Goal: Task Accomplishment & Management: Manage account settings

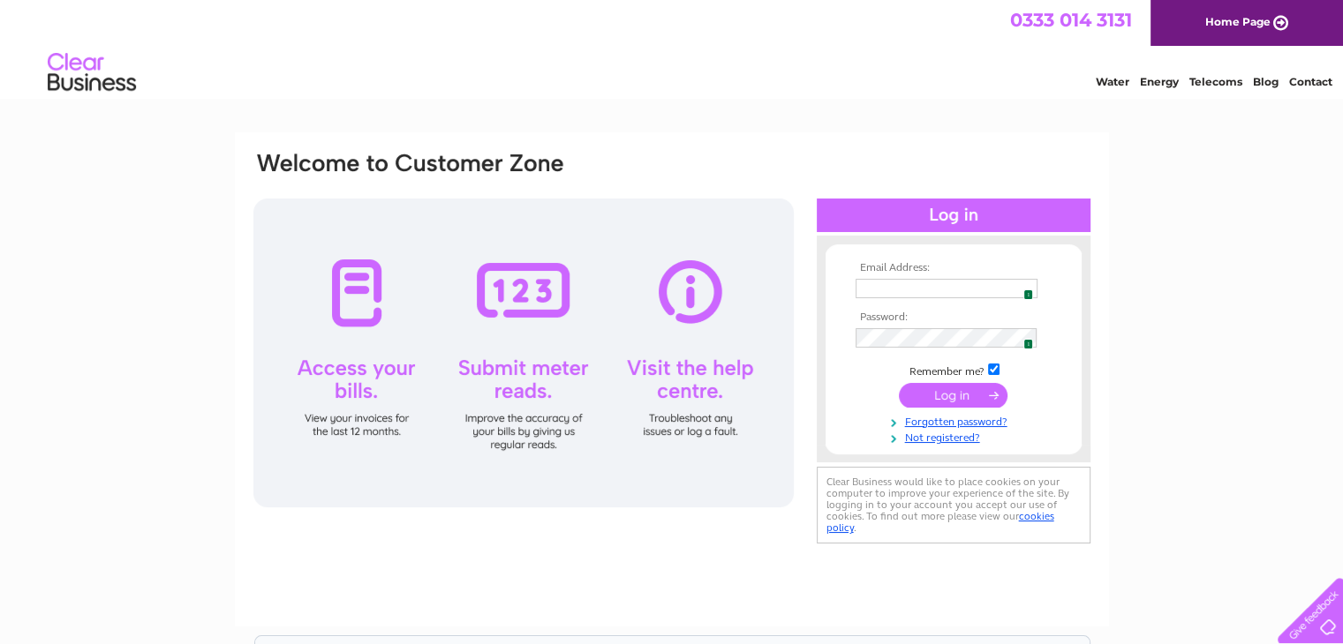
type input "[PERSON_NAME][EMAIL_ADDRESS][DOMAIN_NAME][PERSON_NAME]"
click at [941, 379] on td at bounding box center [953, 396] width 205 height 34
click at [957, 401] on input "submit" at bounding box center [953, 395] width 109 height 25
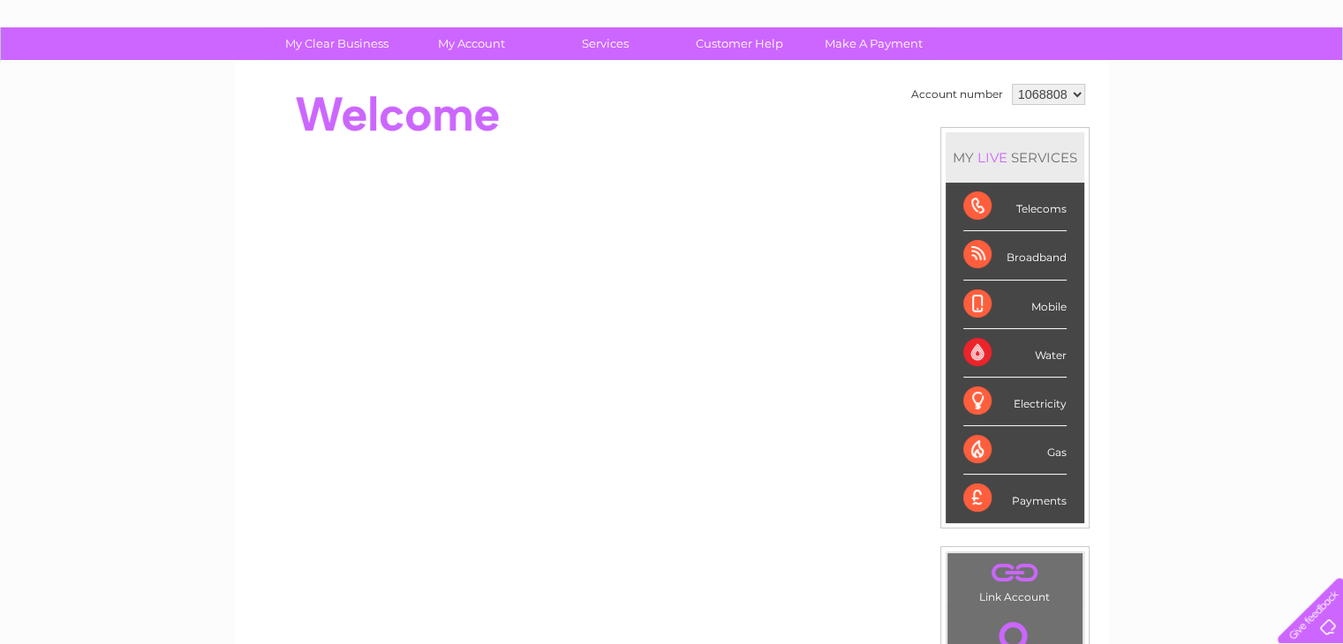
scroll to position [49, 0]
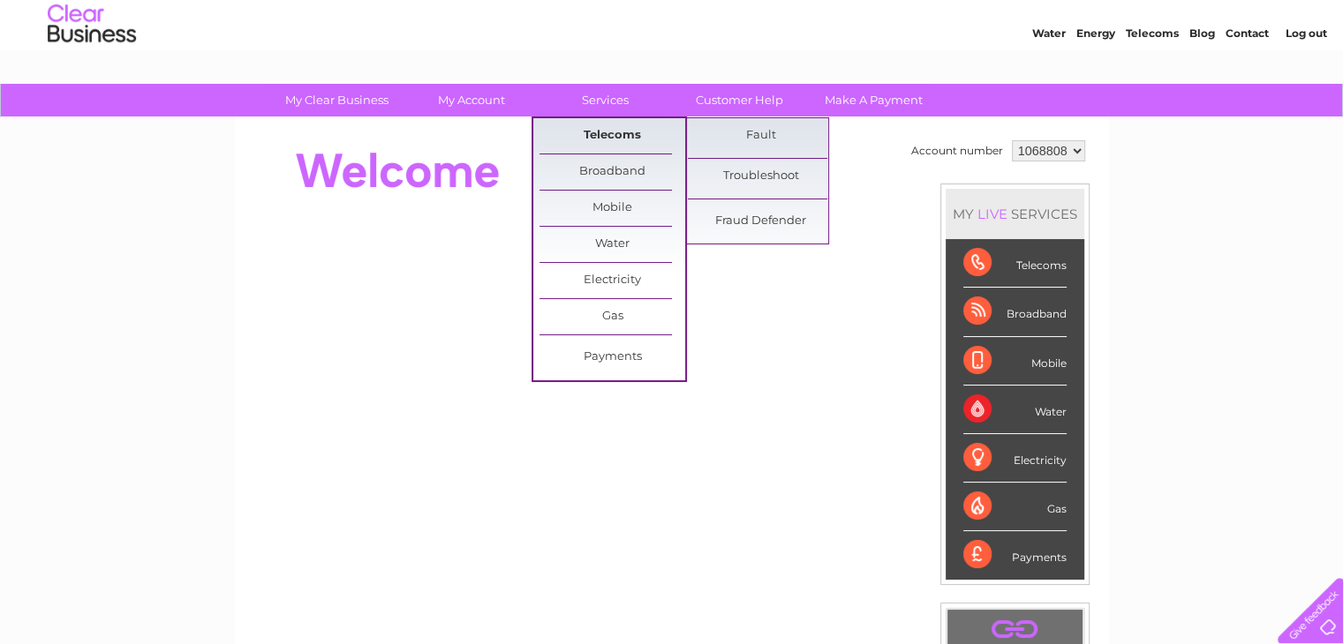
click at [610, 129] on link "Telecoms" at bounding box center [612, 135] width 146 height 35
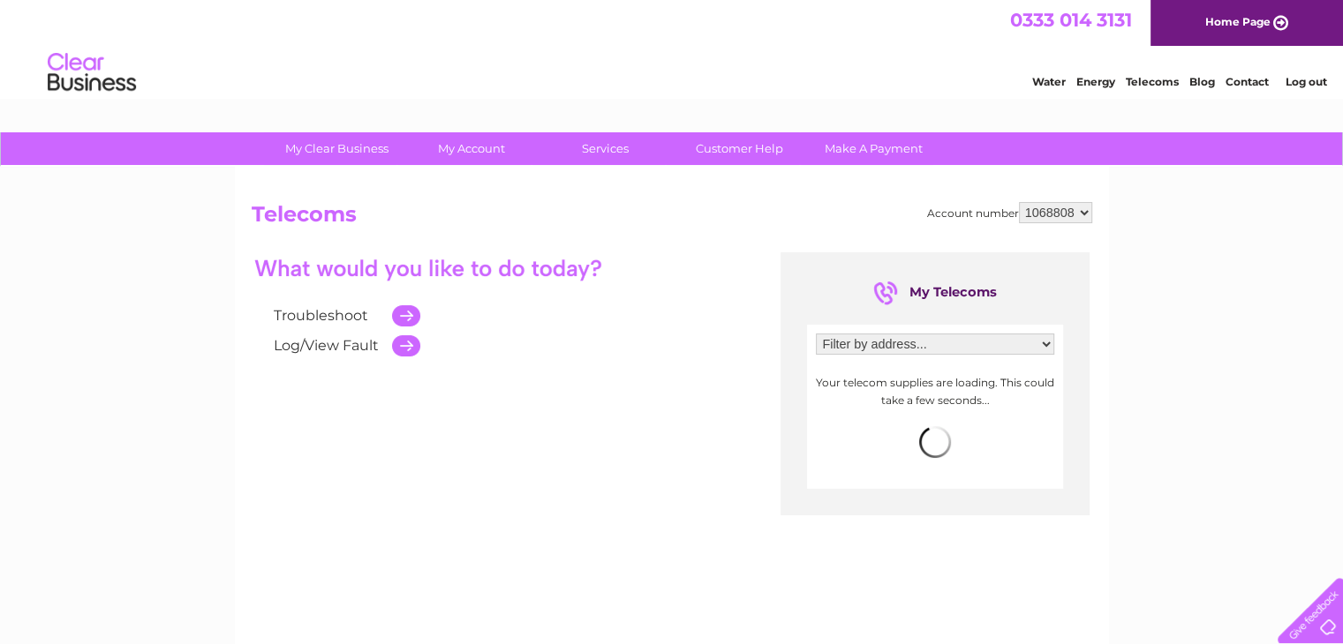
click at [1047, 346] on select "Filter by address... Yellow Door Youth Hub, Poplar Road, Canvey Island, Essex, …" at bounding box center [935, 344] width 238 height 21
select select "2113713"
click at [816, 334] on select "Filter by address... Yellow Door Youth Hub, Poplar Road, Canvey Island, Essex, …" at bounding box center [935, 344] width 238 height 21
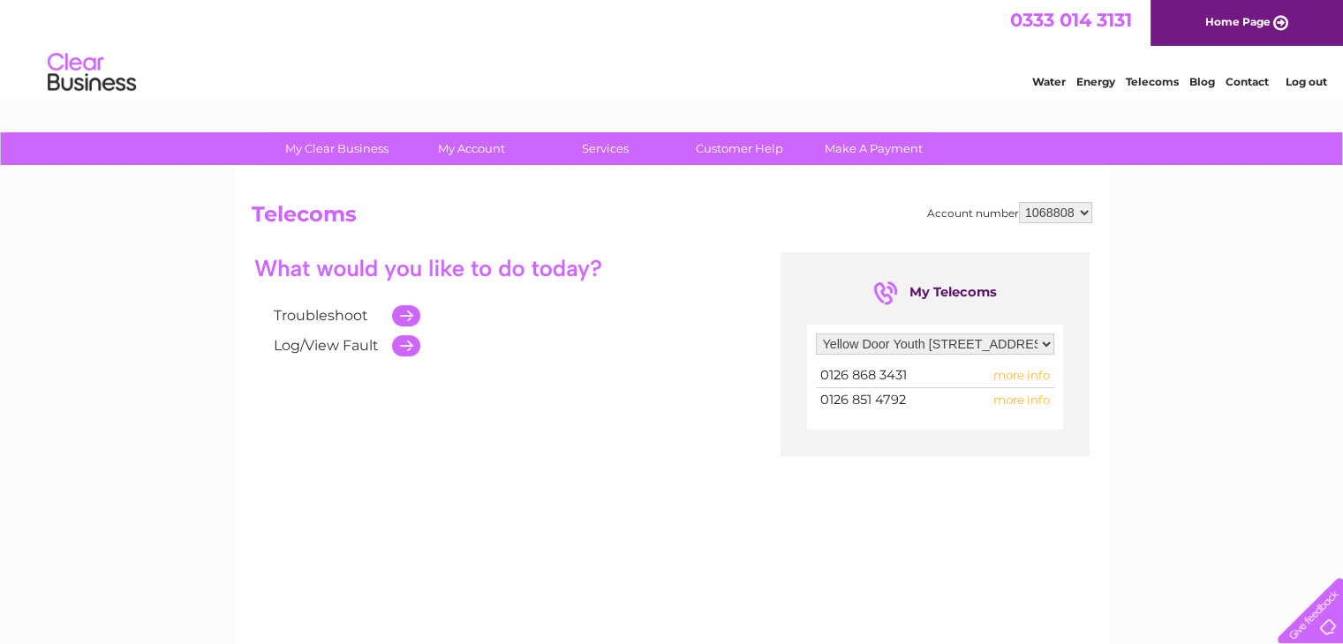
click at [1019, 398] on span "more info" at bounding box center [1021, 400] width 56 height 14
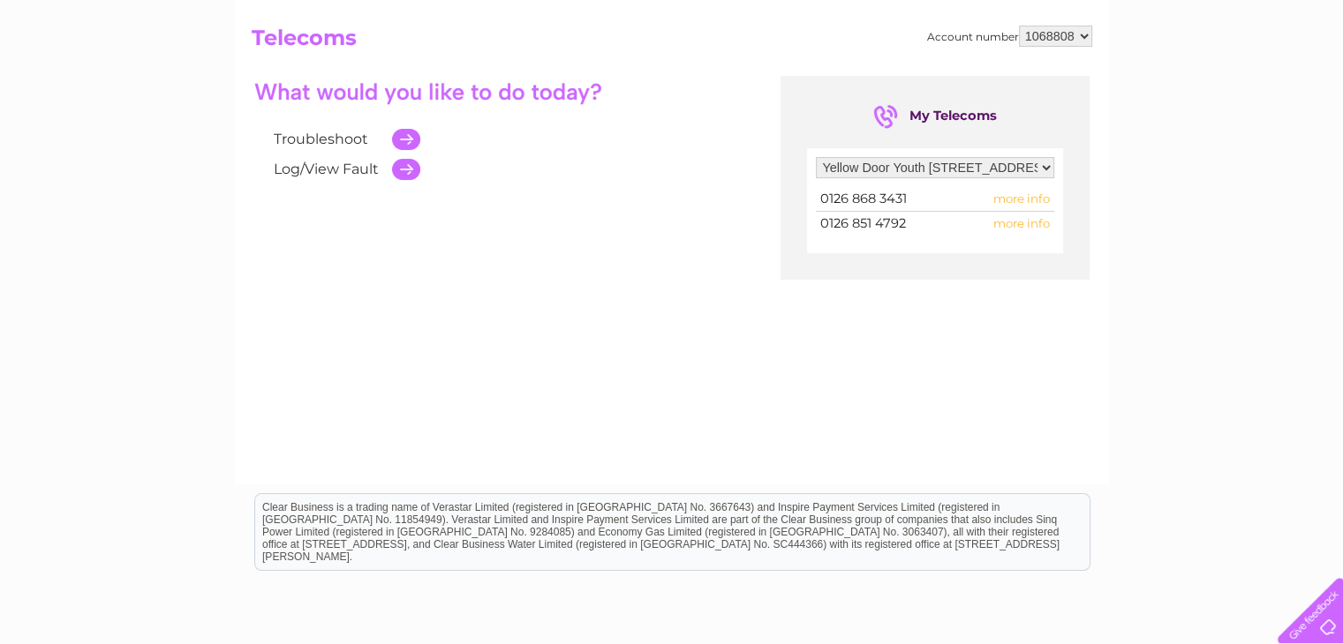
click at [1037, 224] on span "more info" at bounding box center [1021, 223] width 56 height 14
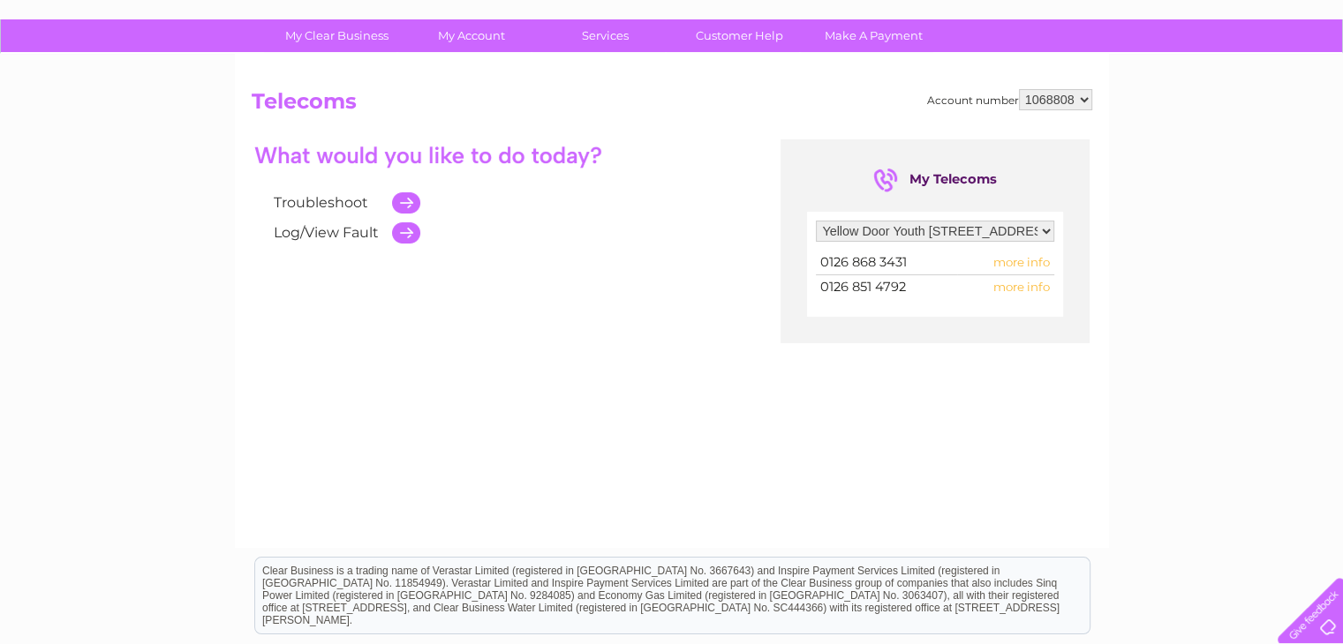
scroll to position [0, 0]
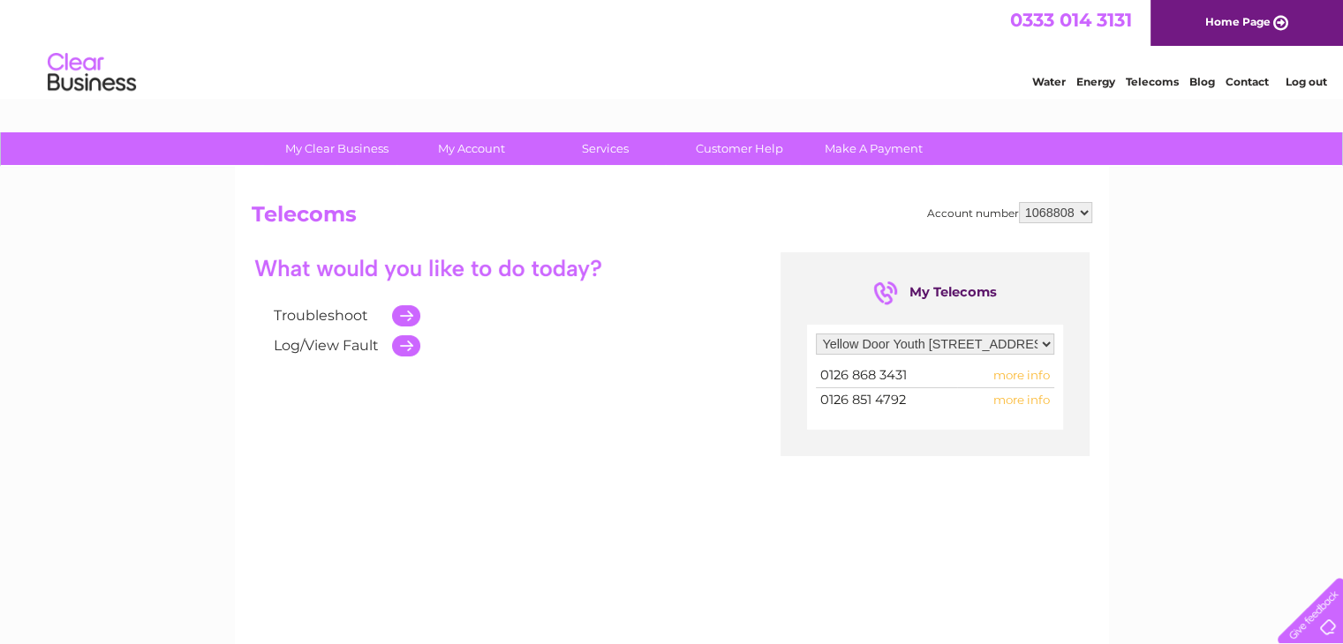
click at [884, 406] on span "0126 851 4792" at bounding box center [863, 400] width 86 height 16
click at [1035, 399] on span "more info" at bounding box center [1021, 400] width 56 height 14
click at [410, 315] on td at bounding box center [401, 316] width 37 height 30
click at [328, 307] on link "Troubleshoot" at bounding box center [321, 315] width 94 height 17
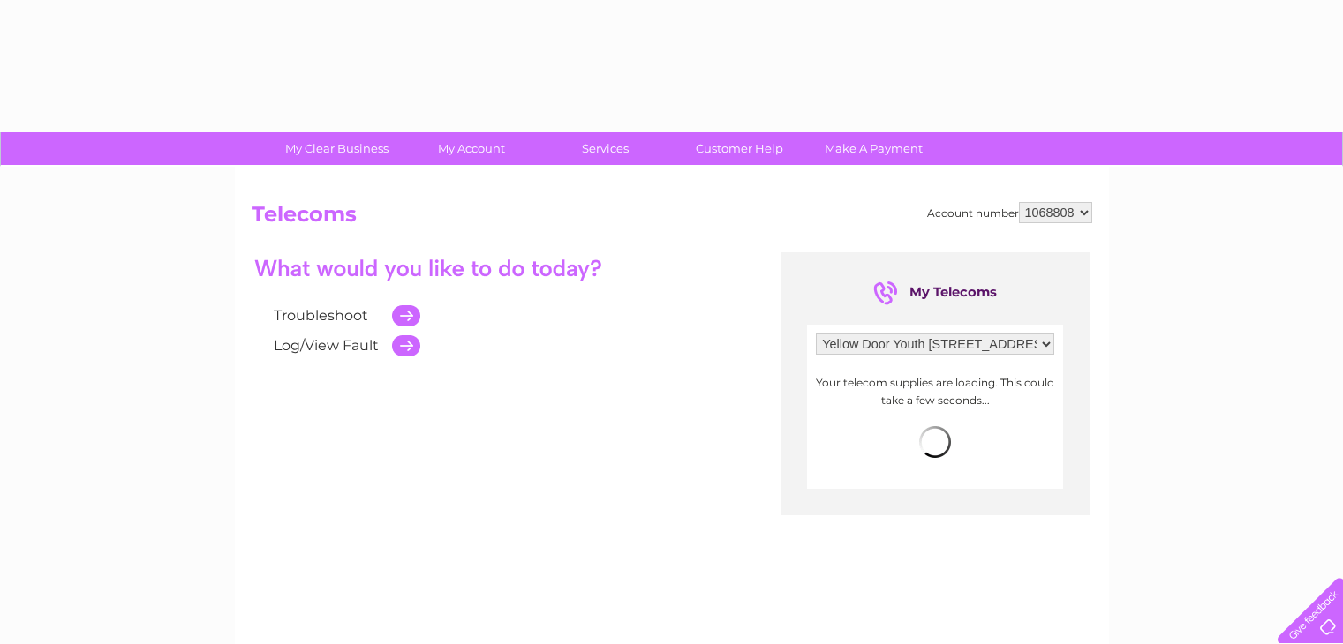
select select "2113713"
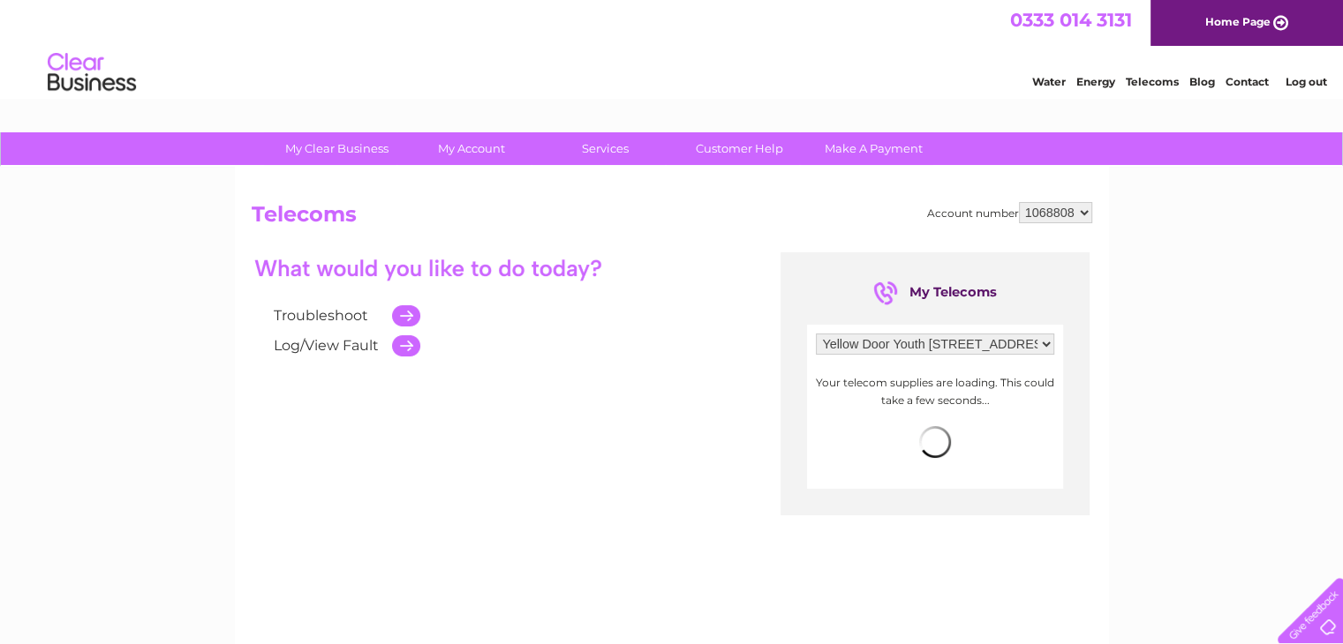
click at [983, 349] on select "Filter by address... Yellow Door Youth Hub, Poplar Road, Canvey Island, Essex, …" at bounding box center [935, 344] width 238 height 21
click at [816, 334] on select "Filter by address... Yellow Door Youth Hub, Poplar Road, Canvey Island, Essex, …" at bounding box center [935, 344] width 238 height 21
click at [410, 347] on td at bounding box center [401, 346] width 37 height 30
click at [297, 343] on link "Log/View Fault" at bounding box center [326, 345] width 105 height 17
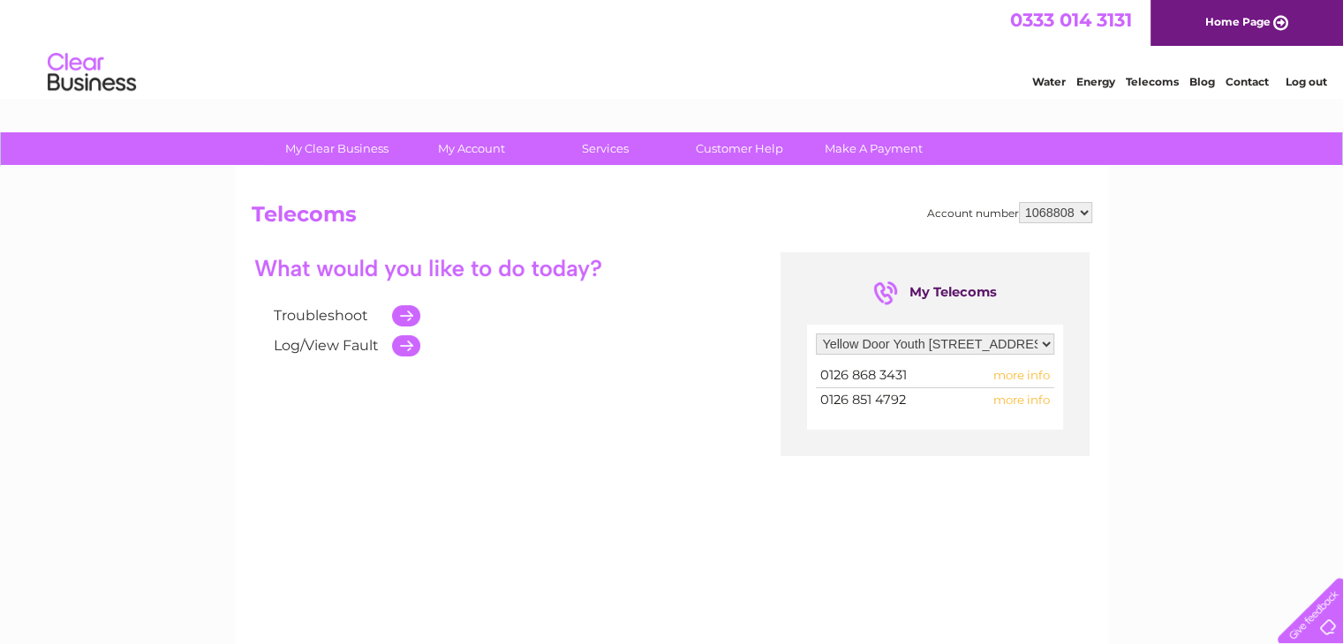
click at [1017, 399] on span "more info" at bounding box center [1021, 400] width 56 height 14
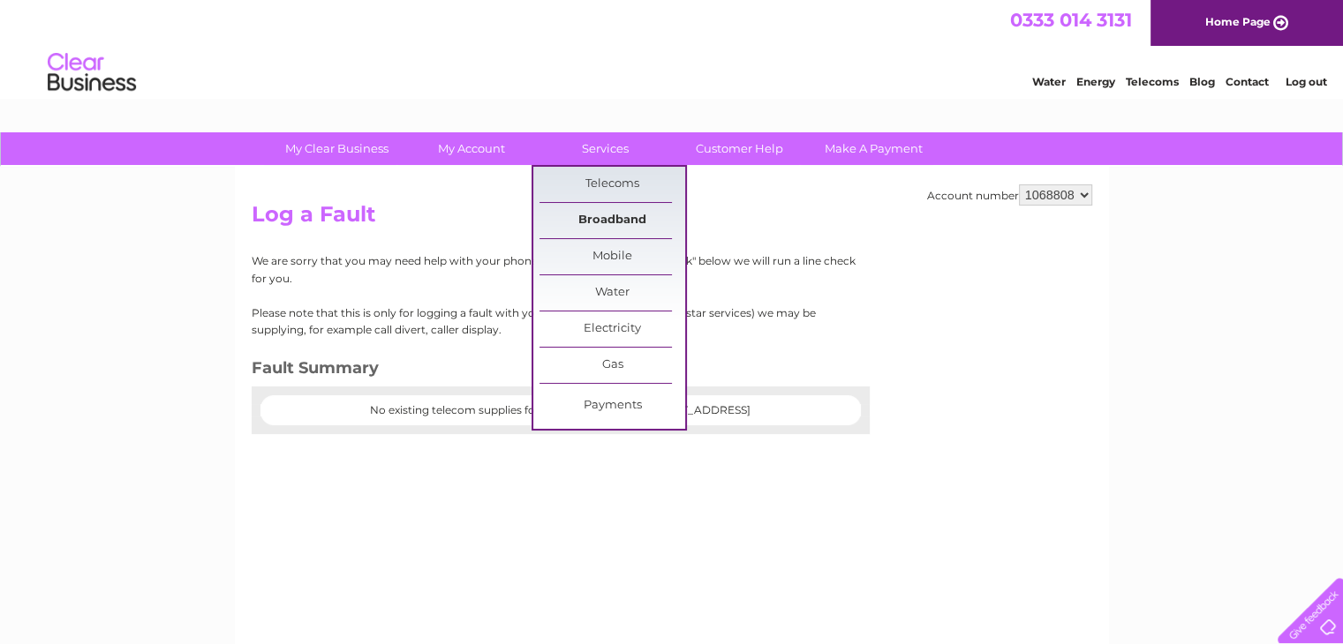
click at [589, 216] on link "Broadband" at bounding box center [612, 220] width 146 height 35
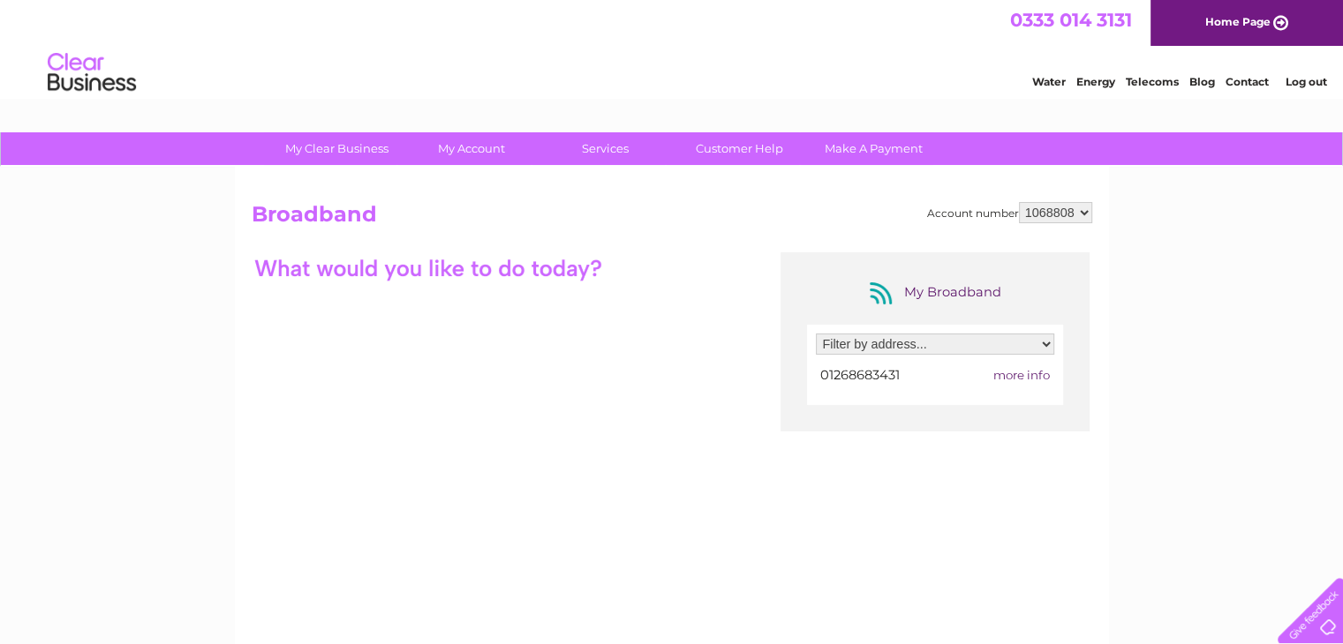
click at [1041, 340] on select "Filter by address... Yellow Door Youth Hub, Poplar Road, Canvey Island, Essex, …" at bounding box center [935, 344] width 238 height 21
select select "2113713"
click at [816, 334] on select "Filter by address... Yellow Door Youth Hub, Poplar Road, Canvey Island, Essex, …" at bounding box center [935, 344] width 238 height 21
click at [777, 156] on link "Customer Help" at bounding box center [740, 148] width 146 height 33
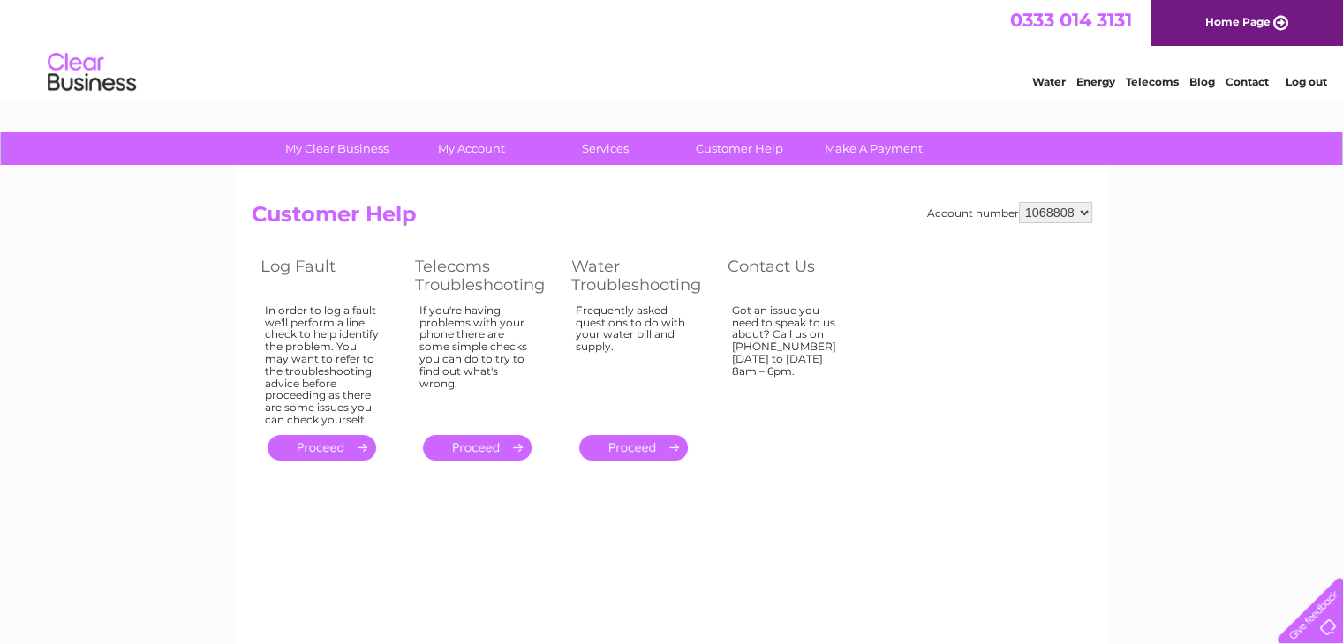
click at [1249, 86] on link "Contact" at bounding box center [1246, 81] width 43 height 13
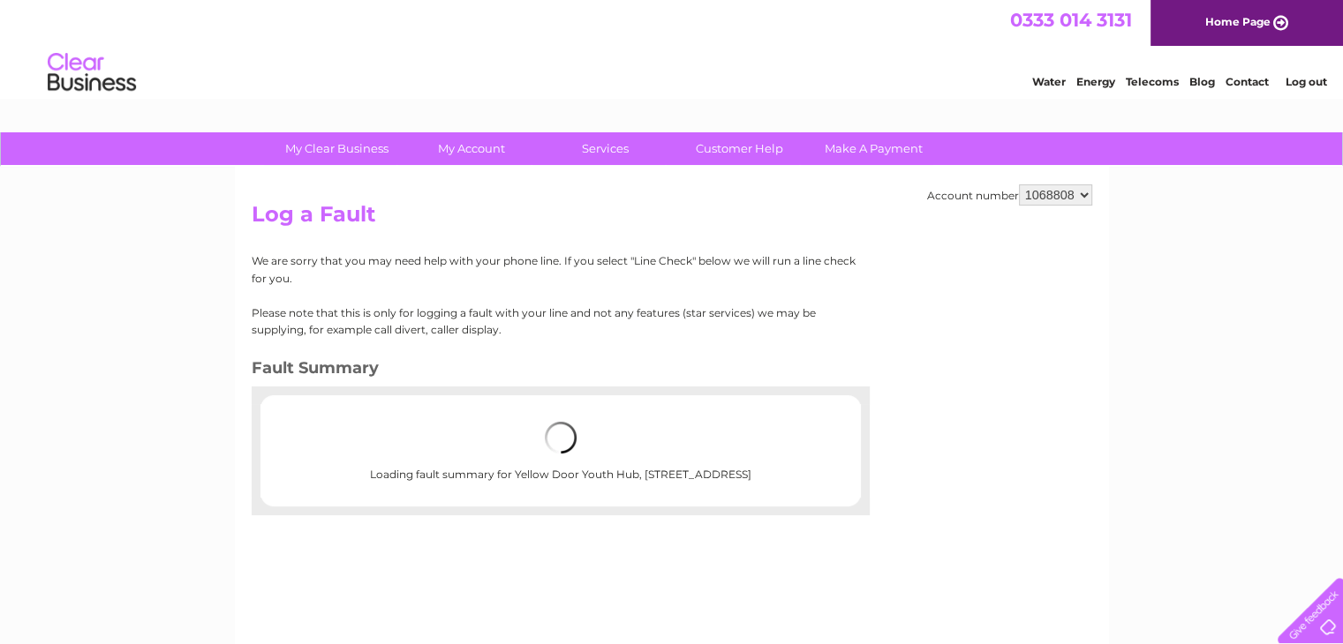
click at [1066, 418] on div "Account number 1068808 Log a Fault We are sorry that you may need help with you…" at bounding box center [672, 414] width 874 height 494
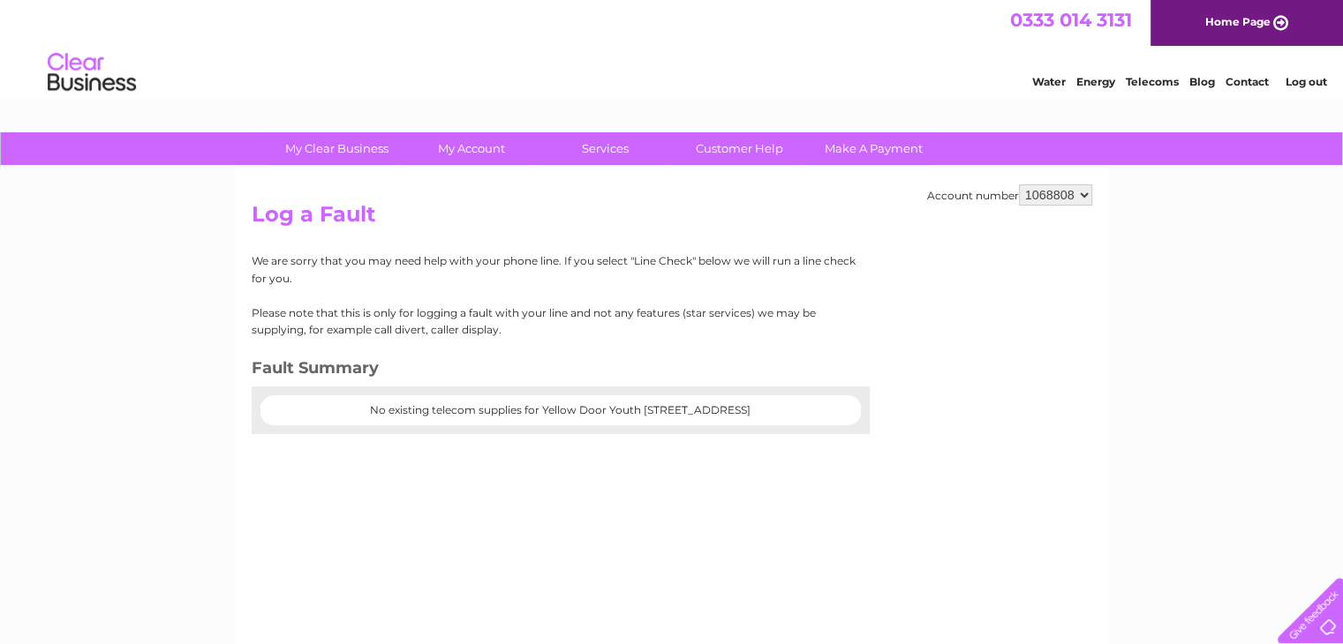
scroll to position [88, 0]
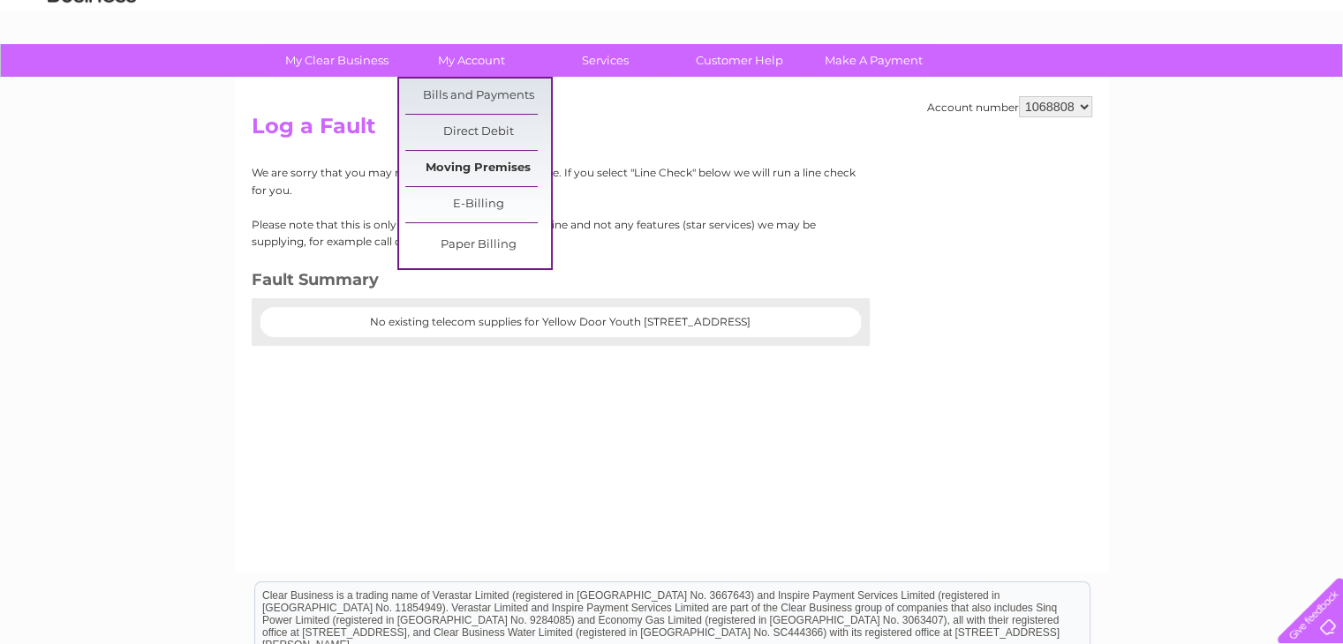
click at [498, 167] on link "Moving Premises" at bounding box center [478, 168] width 146 height 35
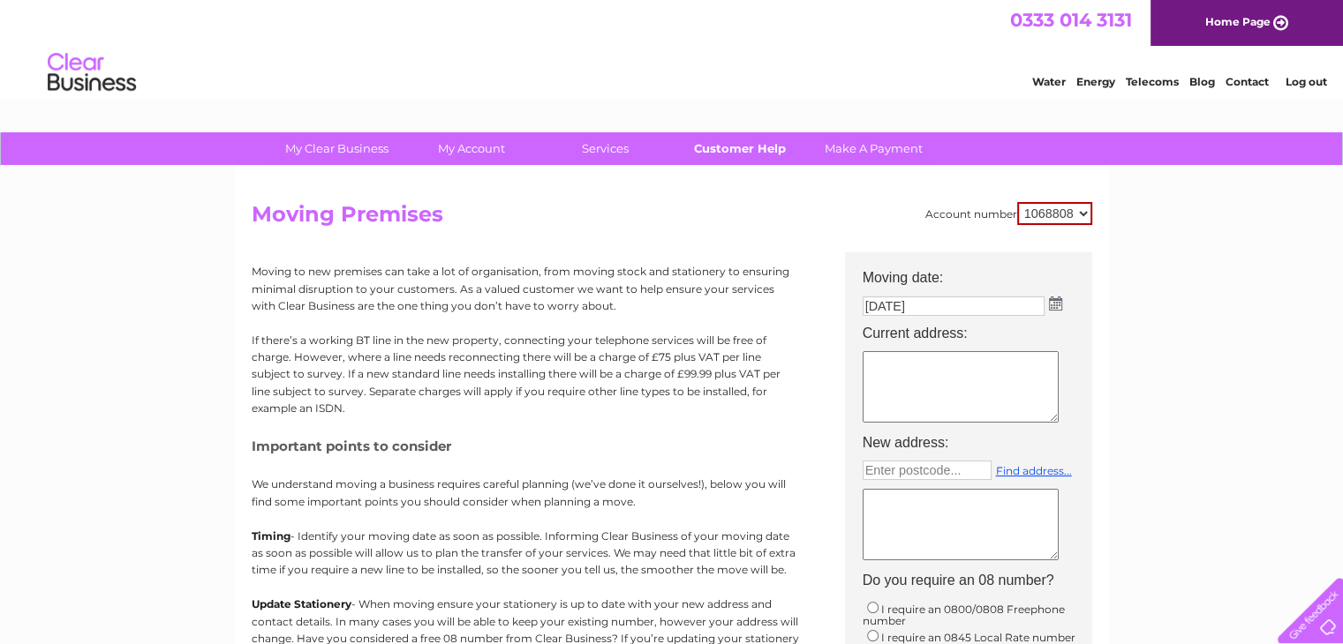
click at [764, 153] on link "Customer Help" at bounding box center [740, 148] width 146 height 33
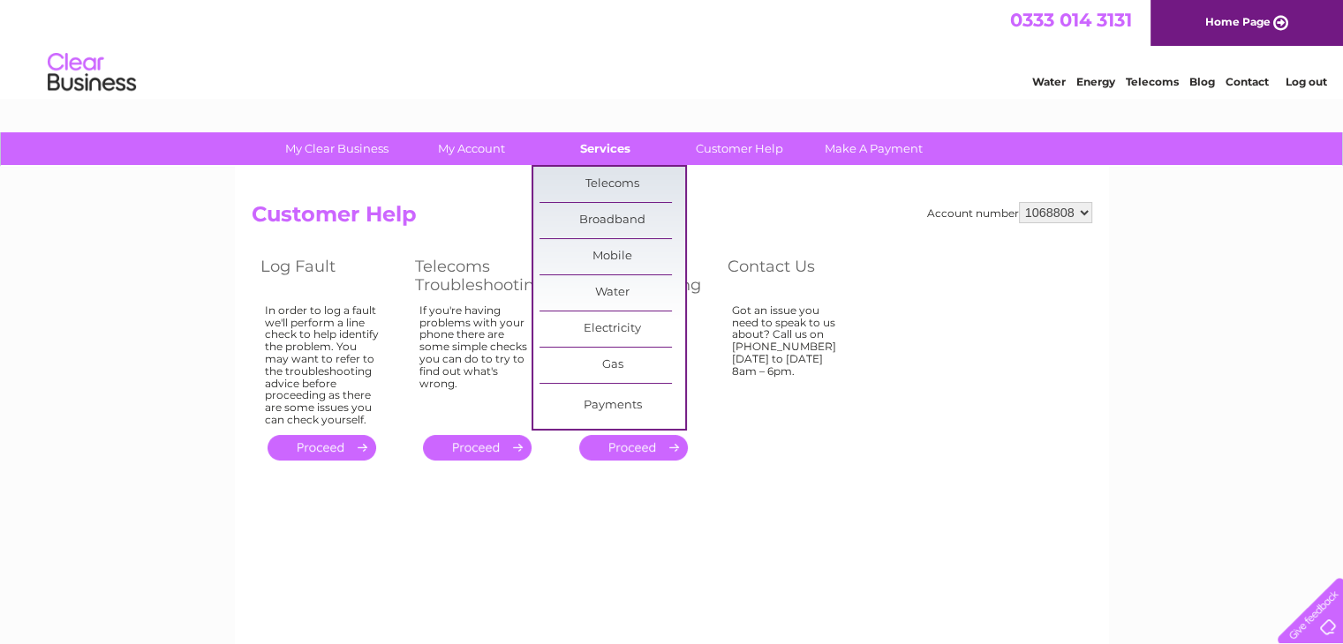
click at [611, 149] on link "Services" at bounding box center [605, 148] width 146 height 33
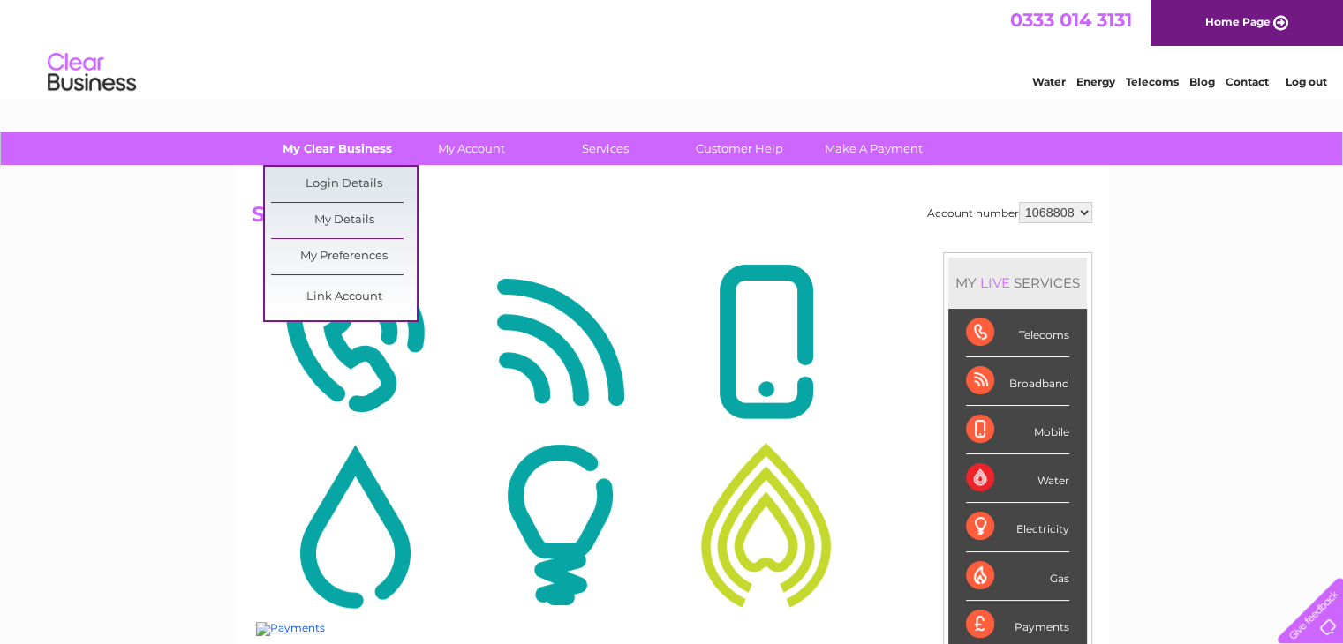
click at [350, 145] on link "My Clear Business" at bounding box center [337, 148] width 146 height 33
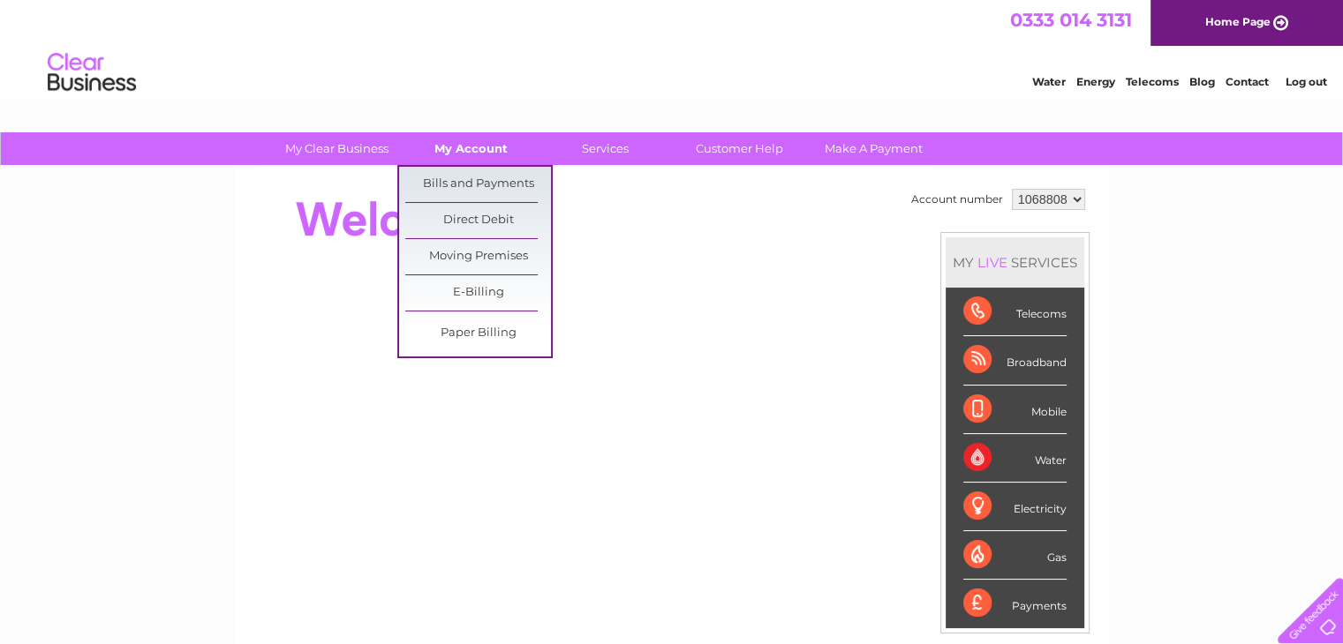
click at [477, 144] on link "My Account" at bounding box center [471, 148] width 146 height 33
click at [479, 192] on link "Bills and Payments" at bounding box center [478, 184] width 146 height 35
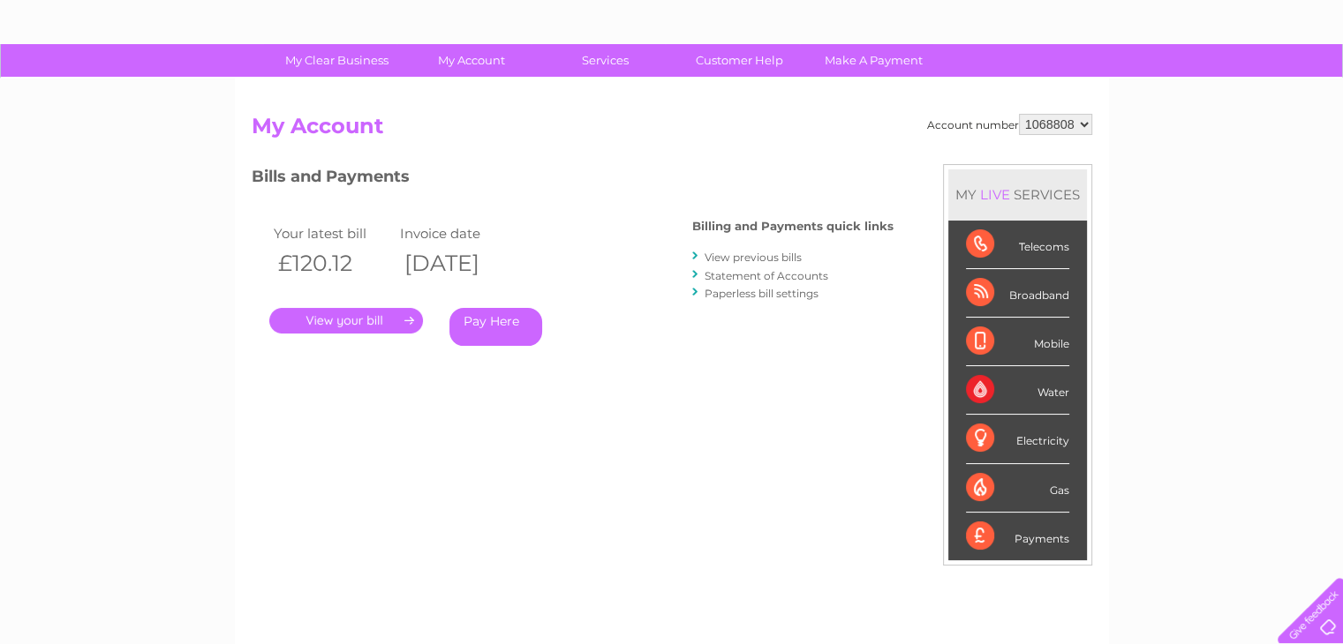
click at [350, 320] on link "." at bounding box center [346, 321] width 154 height 26
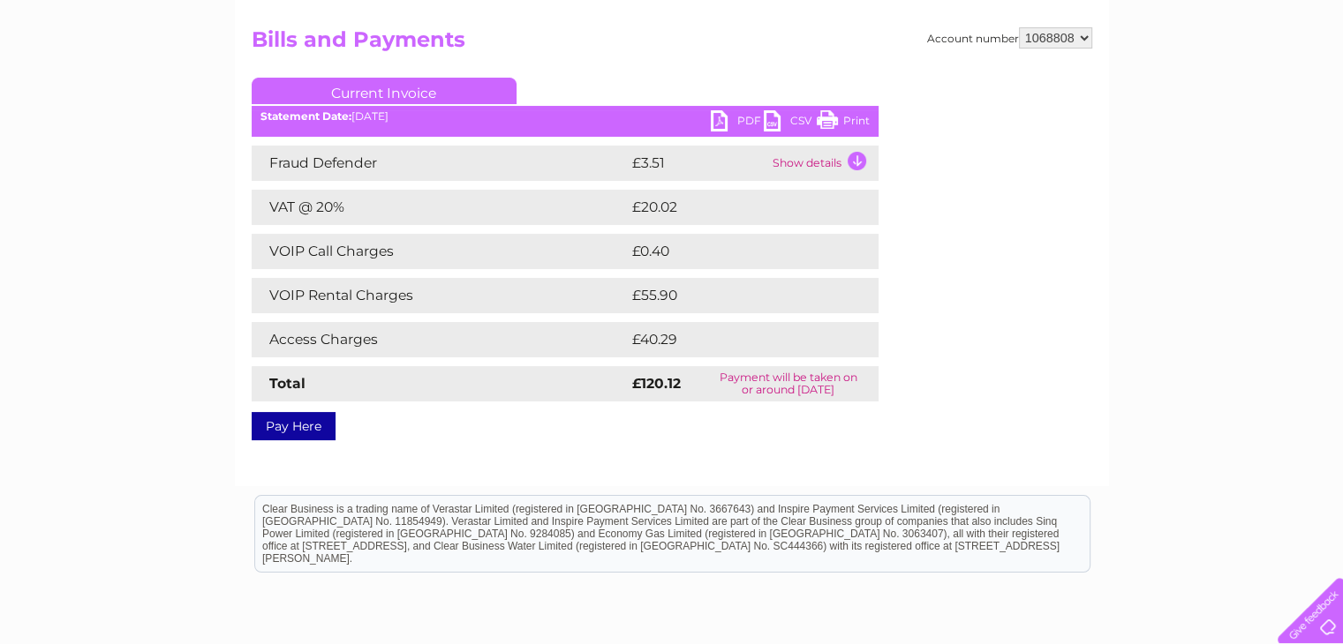
scroll to position [177, 0]
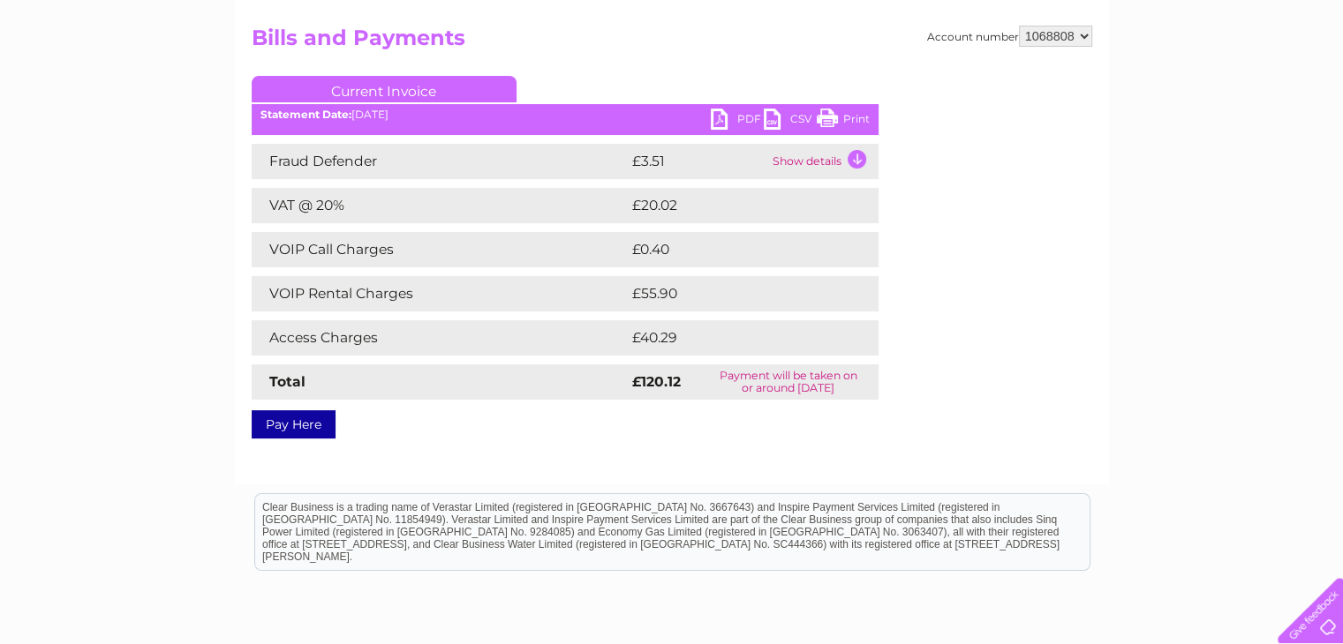
click at [799, 156] on td "Show details" at bounding box center [823, 161] width 110 height 35
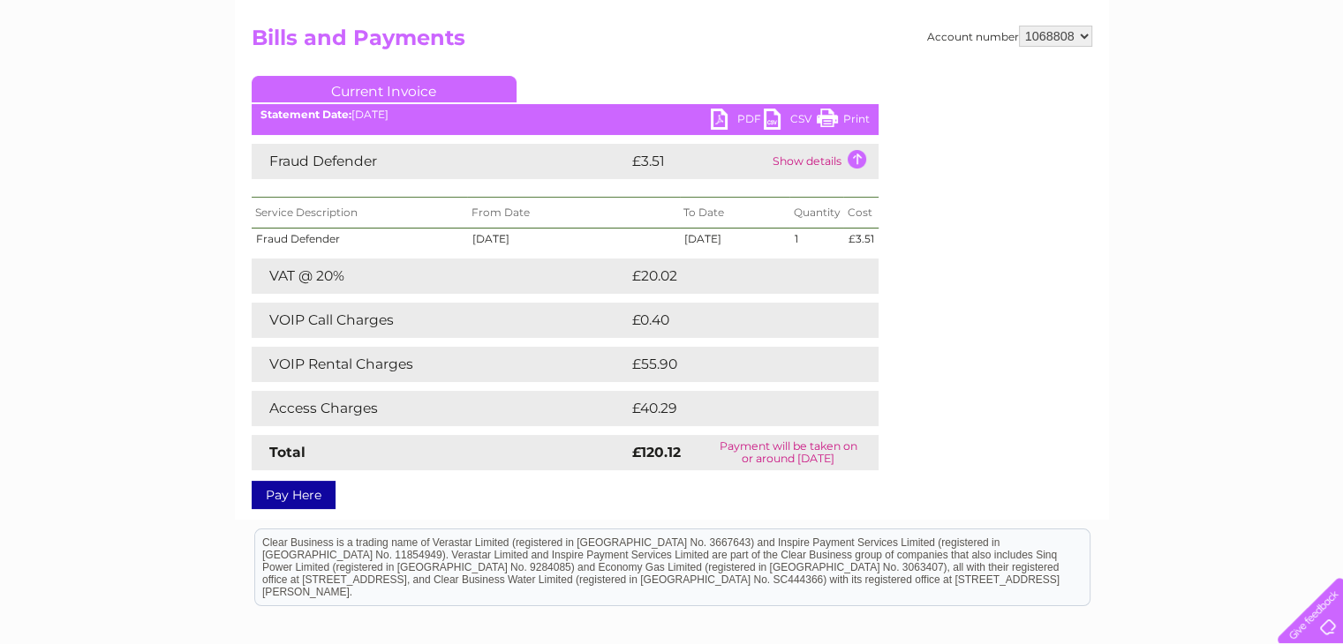
click at [352, 410] on td "Access Charges" at bounding box center [440, 408] width 376 height 35
click at [851, 160] on td "Show details" at bounding box center [823, 161] width 110 height 35
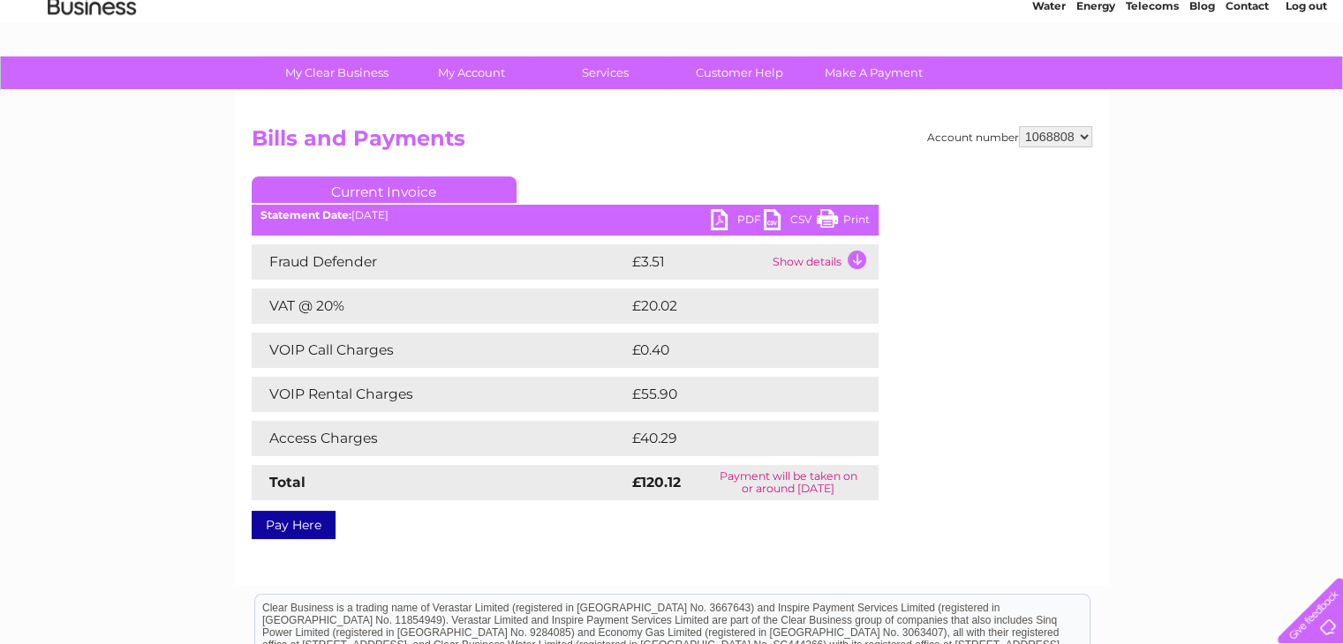
scroll to position [0, 0]
